Goal: Find specific page/section: Find specific page/section

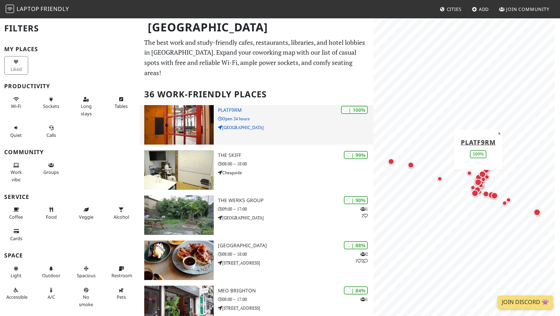
click at [281, 115] on p "Open 24 hours" at bounding box center [295, 118] width 155 height 7
